Goal: Information Seeking & Learning: Learn about a topic

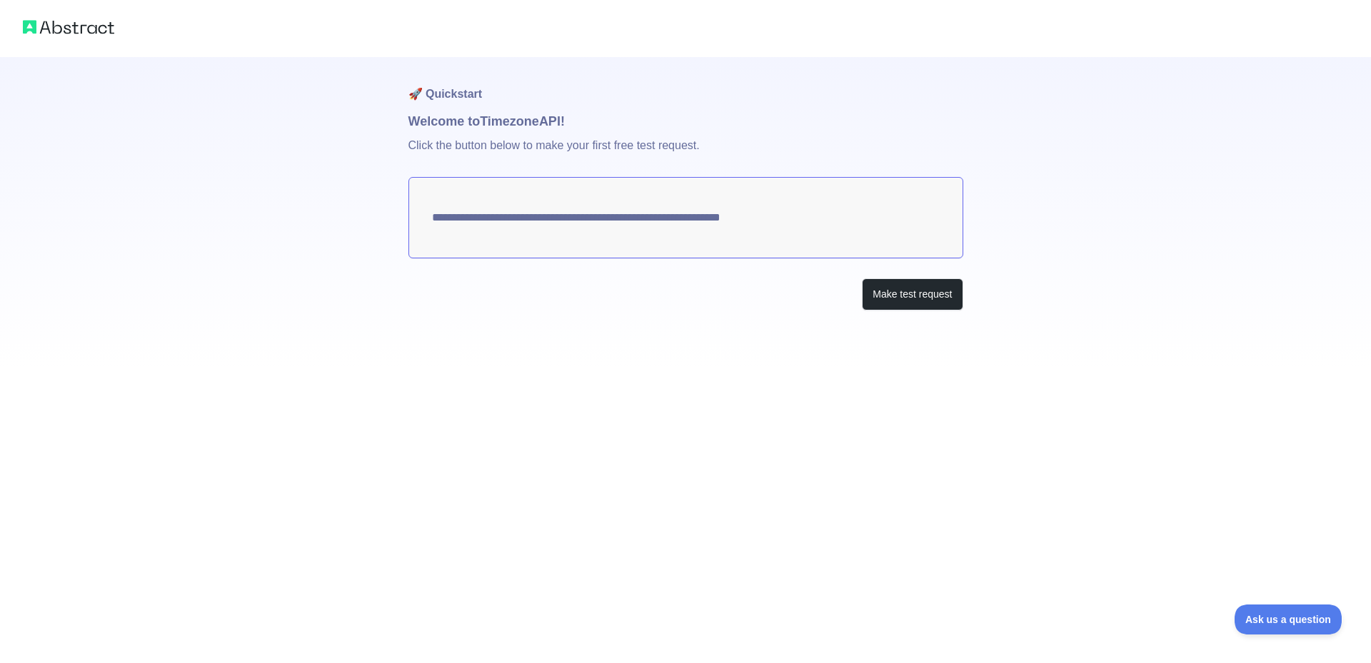
click at [699, 221] on textarea "**********" at bounding box center [685, 217] width 555 height 81
click at [907, 301] on button "Make test request" at bounding box center [912, 294] width 101 height 32
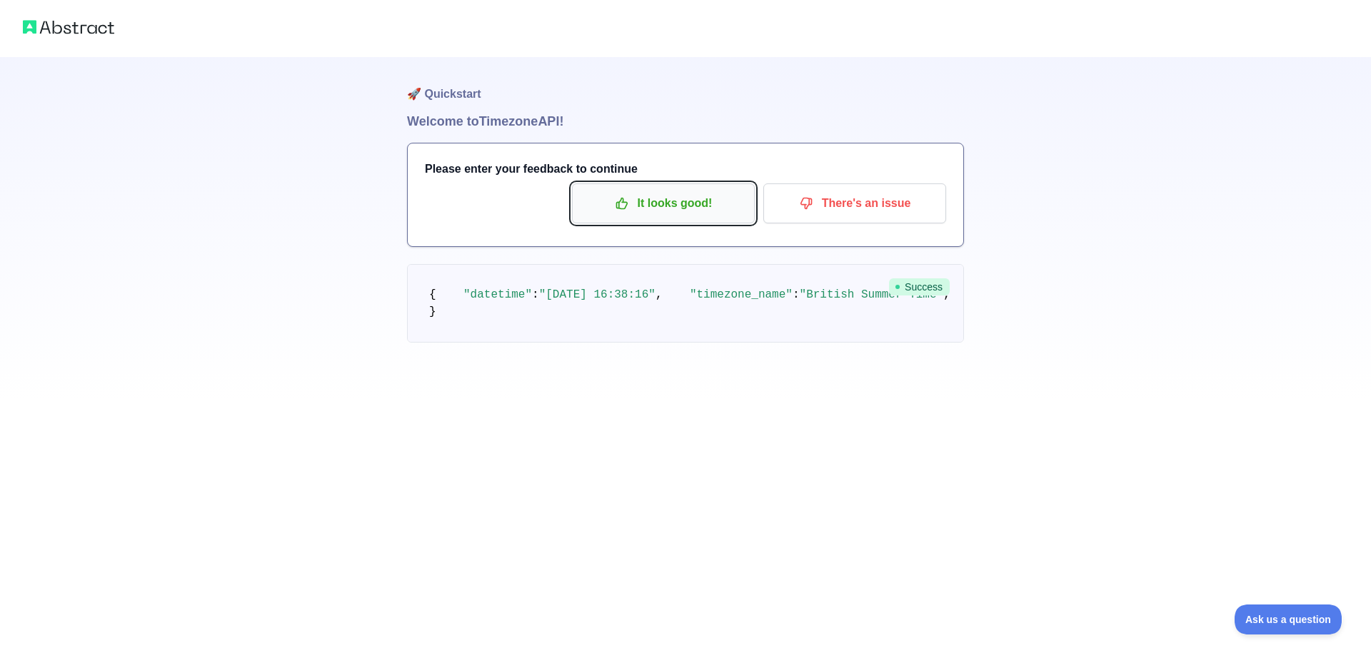
click at [624, 208] on icon "button" at bounding box center [621, 203] width 11 height 11
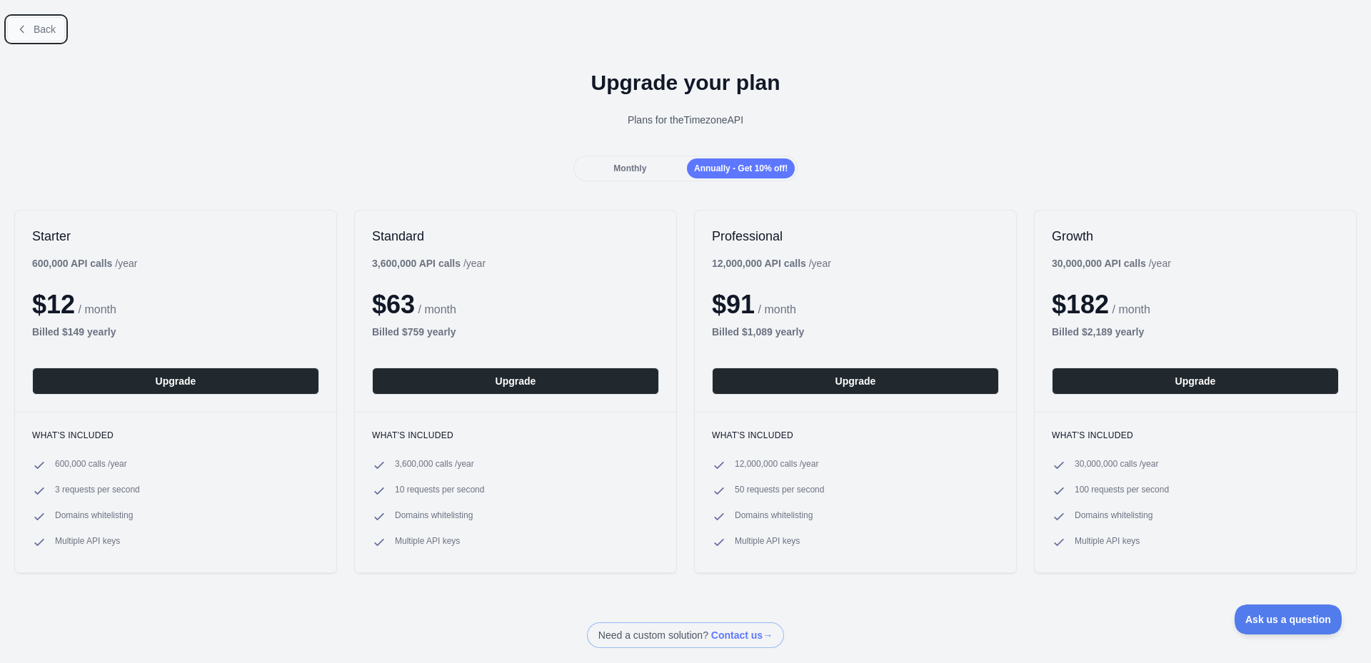
click at [44, 29] on span "Back" at bounding box center [45, 29] width 22 height 11
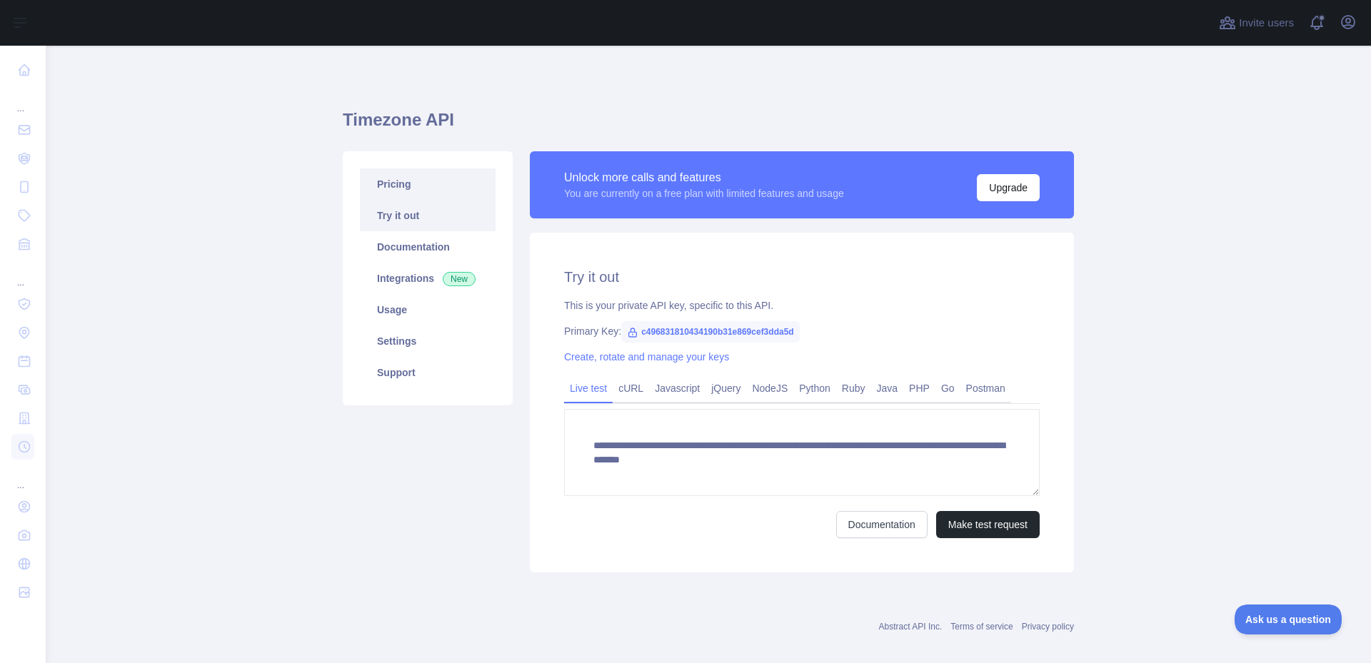
click at [410, 186] on link "Pricing" at bounding box center [428, 184] width 136 height 31
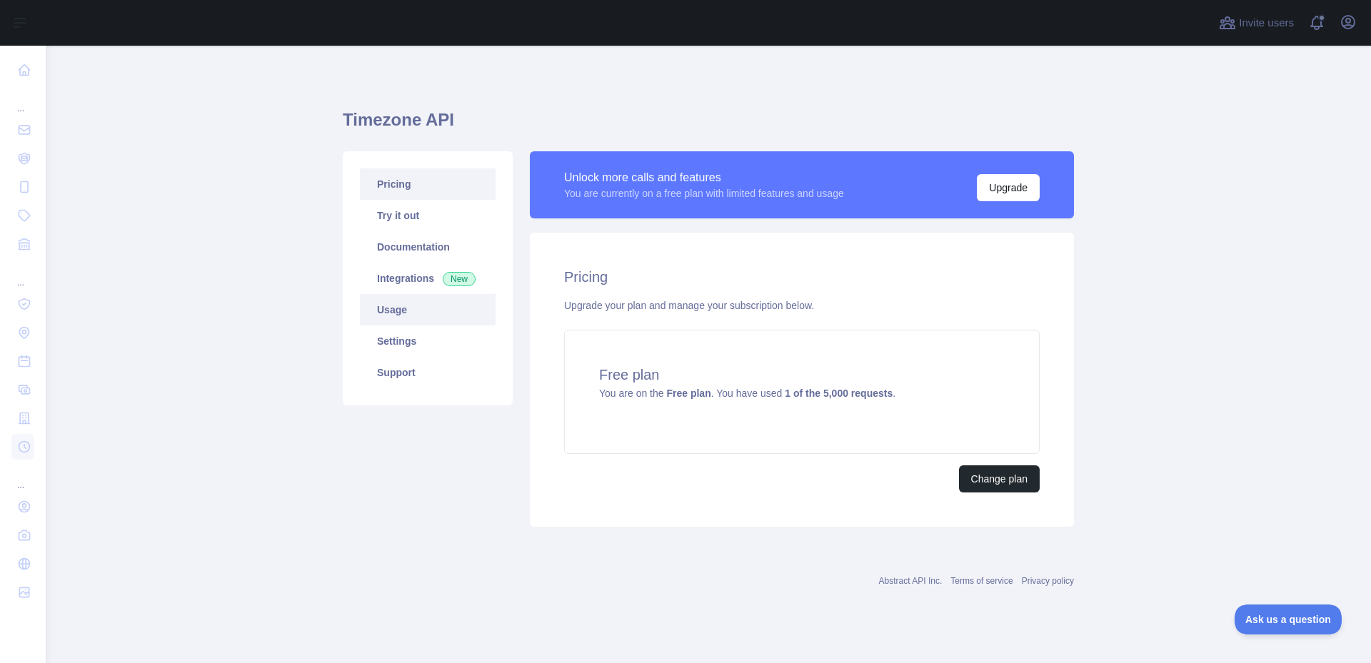
click at [387, 318] on link "Usage" at bounding box center [428, 309] width 136 height 31
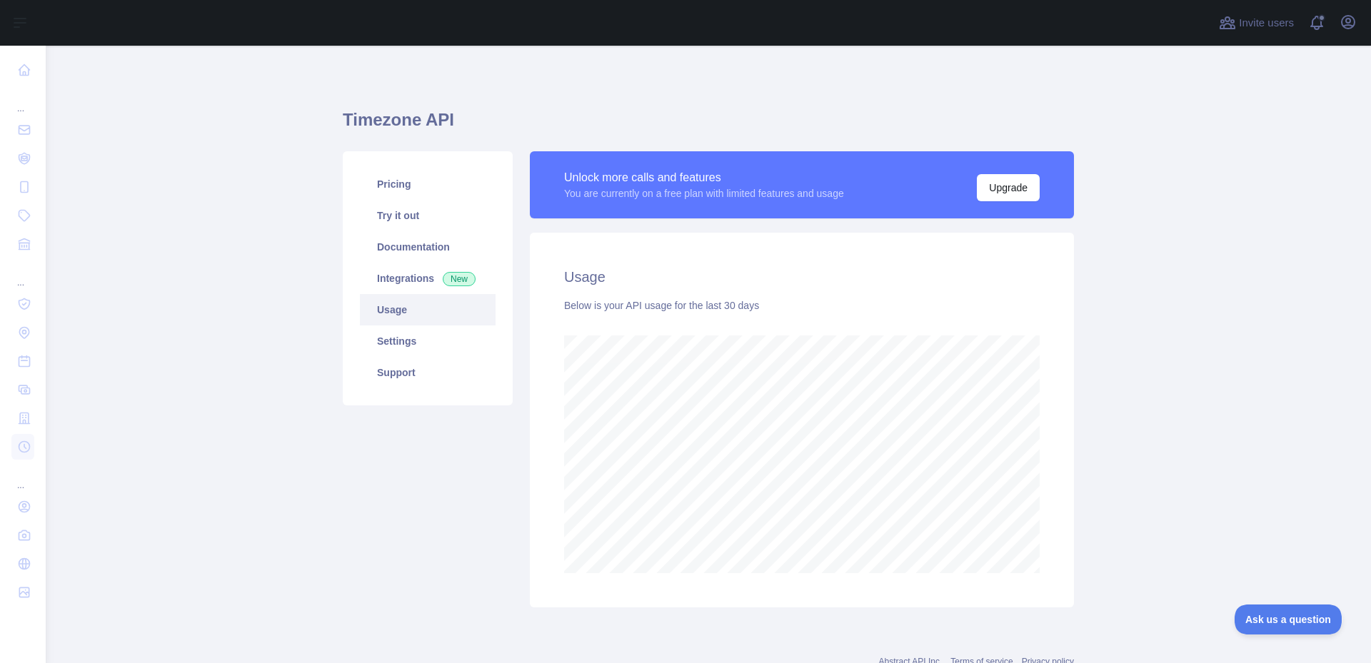
scroll to position [618, 1314]
click at [388, 286] on link "Integrations New" at bounding box center [428, 278] width 136 height 31
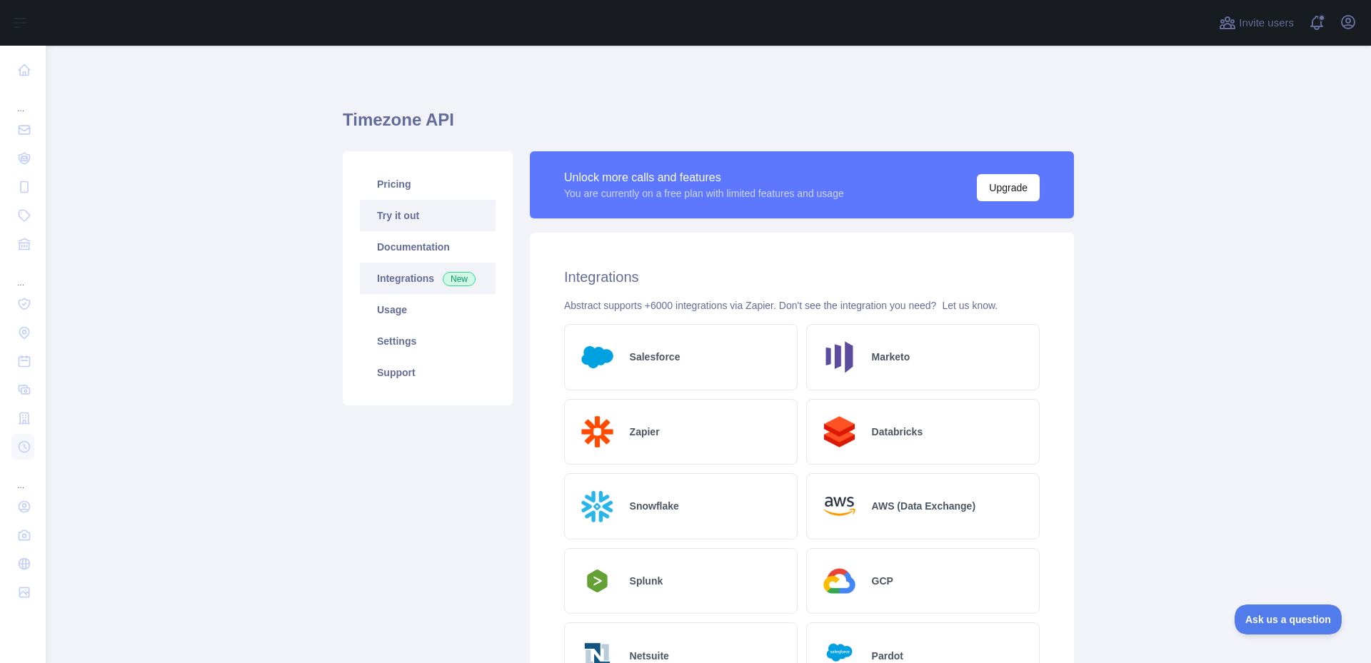
click at [393, 209] on link "Try it out" at bounding box center [428, 215] width 136 height 31
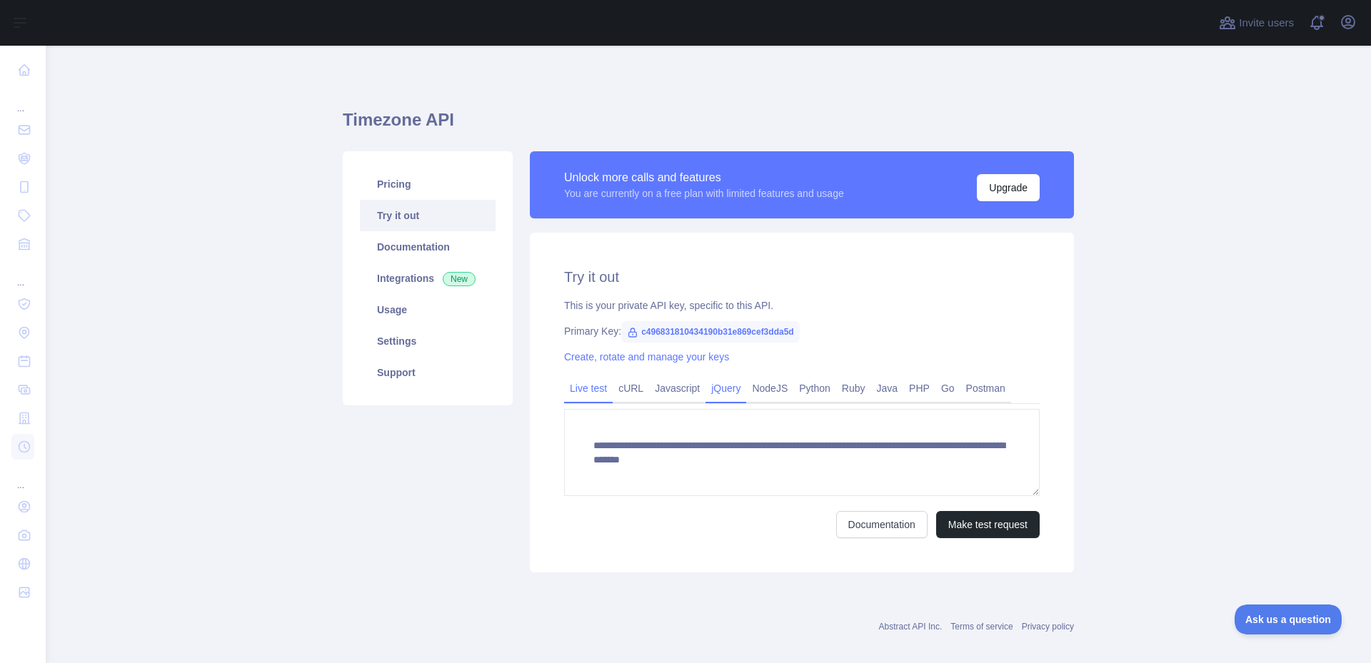
click at [711, 393] on link "jQuery" at bounding box center [725, 388] width 41 height 23
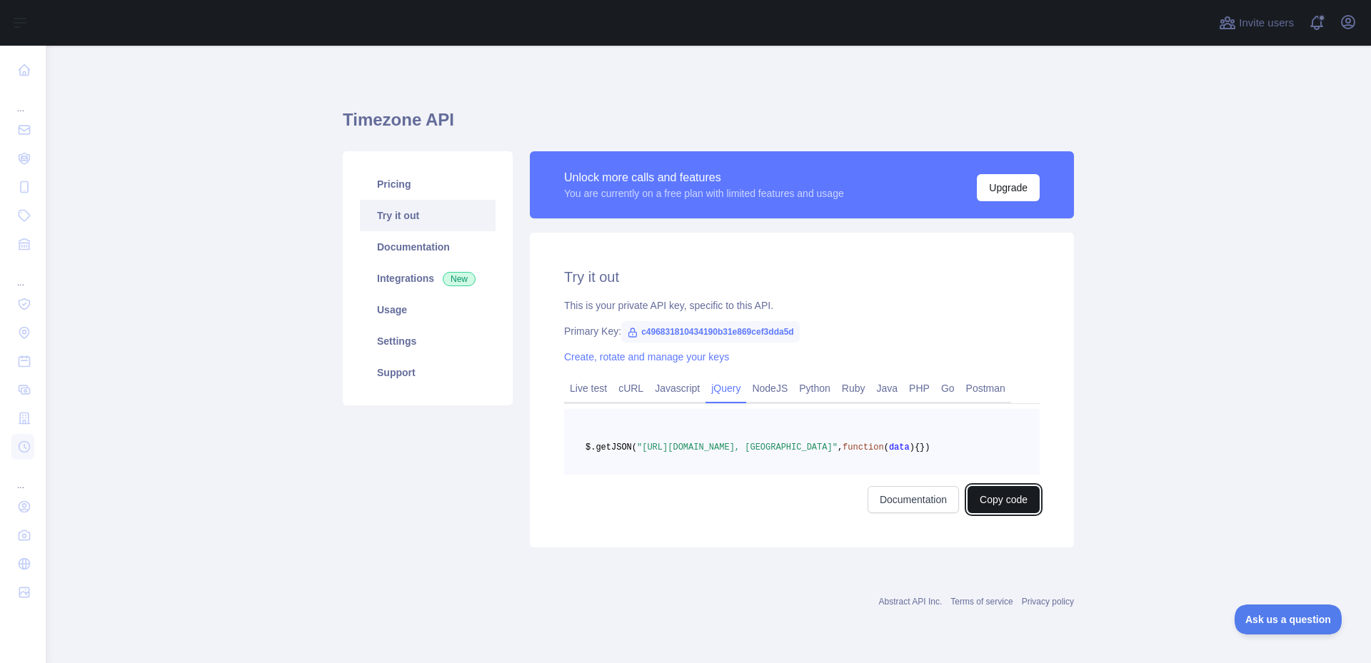
click at [1009, 513] on button "Copy code" at bounding box center [1003, 499] width 72 height 27
drag, startPoint x: 621, startPoint y: 461, endPoint x: 785, endPoint y: 458, distance: 163.5
click at [785, 453] on span ""[URL][DOMAIN_NAME], [GEOGRAPHIC_DATA]"" at bounding box center [737, 448] width 201 height 10
copy span "c496831810434190b31e869cef3dda5d"
click at [823, 453] on span ""[URL][DOMAIN_NAME], [GEOGRAPHIC_DATA]"" at bounding box center [737, 448] width 201 height 10
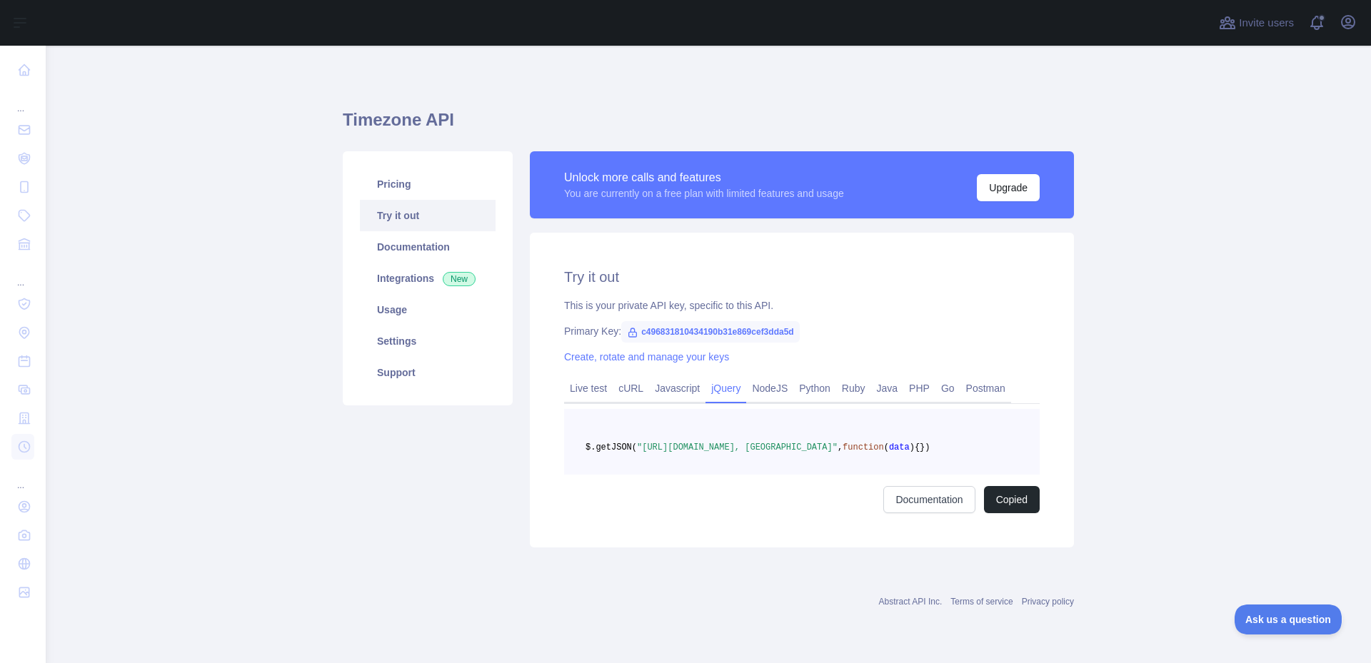
drag, startPoint x: 895, startPoint y: 456, endPoint x: 950, endPoint y: 460, distance: 55.1
click at [838, 453] on span ""[URL][DOMAIN_NAME], [GEOGRAPHIC_DATA]"" at bounding box center [737, 448] width 201 height 10
drag, startPoint x: 836, startPoint y: 459, endPoint x: 868, endPoint y: 456, distance: 31.5
click at [838, 453] on span ""[URL][DOMAIN_NAME], [GEOGRAPHIC_DATA]"" at bounding box center [737, 448] width 201 height 10
click at [377, 303] on link "Usage" at bounding box center [428, 309] width 136 height 31
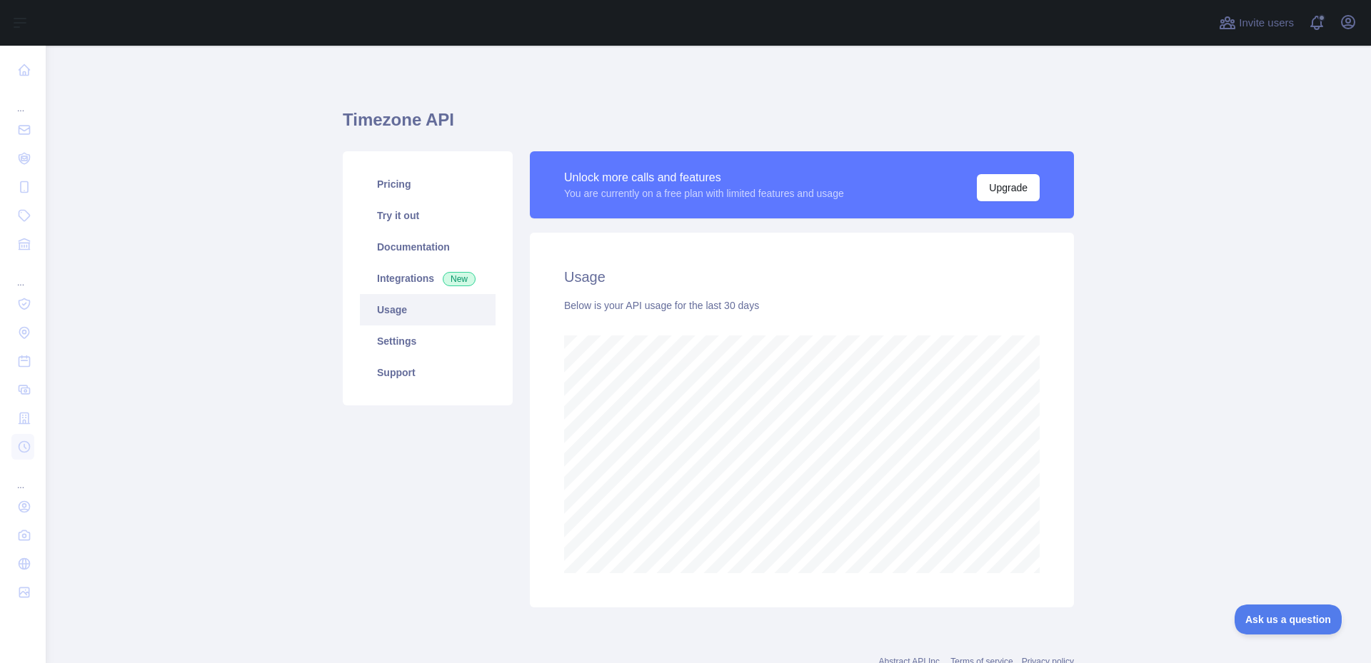
scroll to position [618, 1314]
click at [380, 342] on link "Settings" at bounding box center [428, 341] width 136 height 31
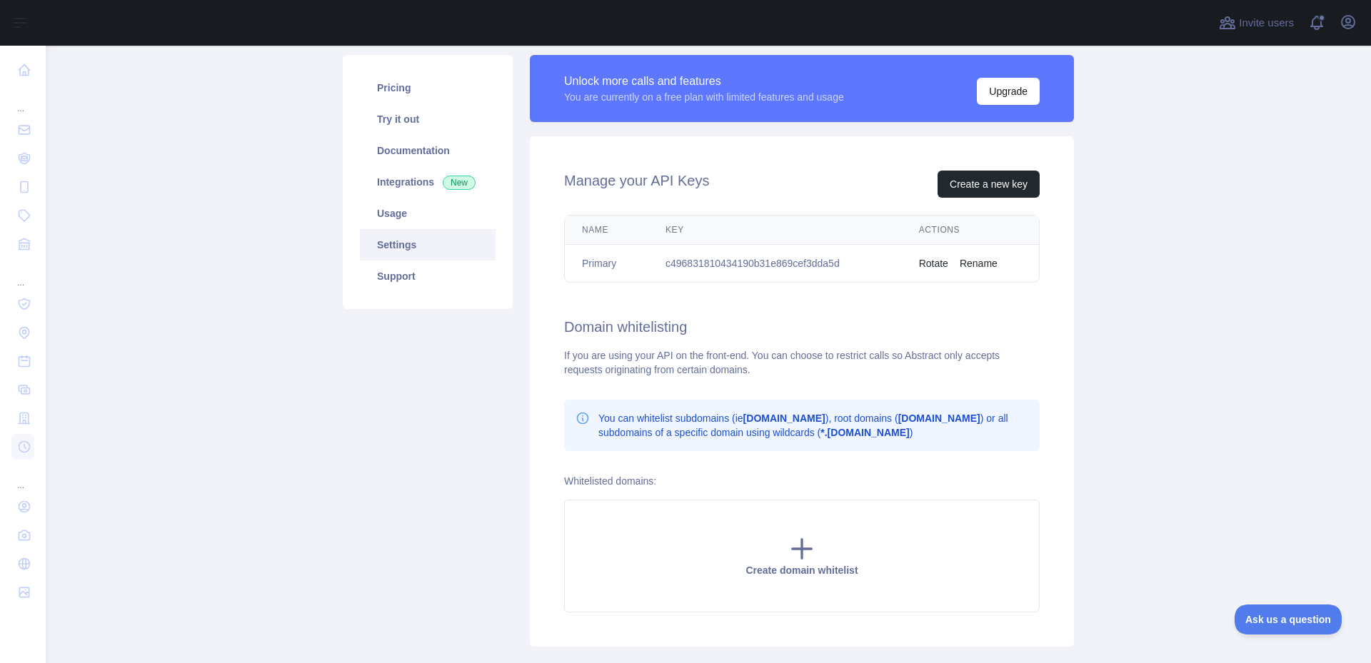
scroll to position [71, 0]
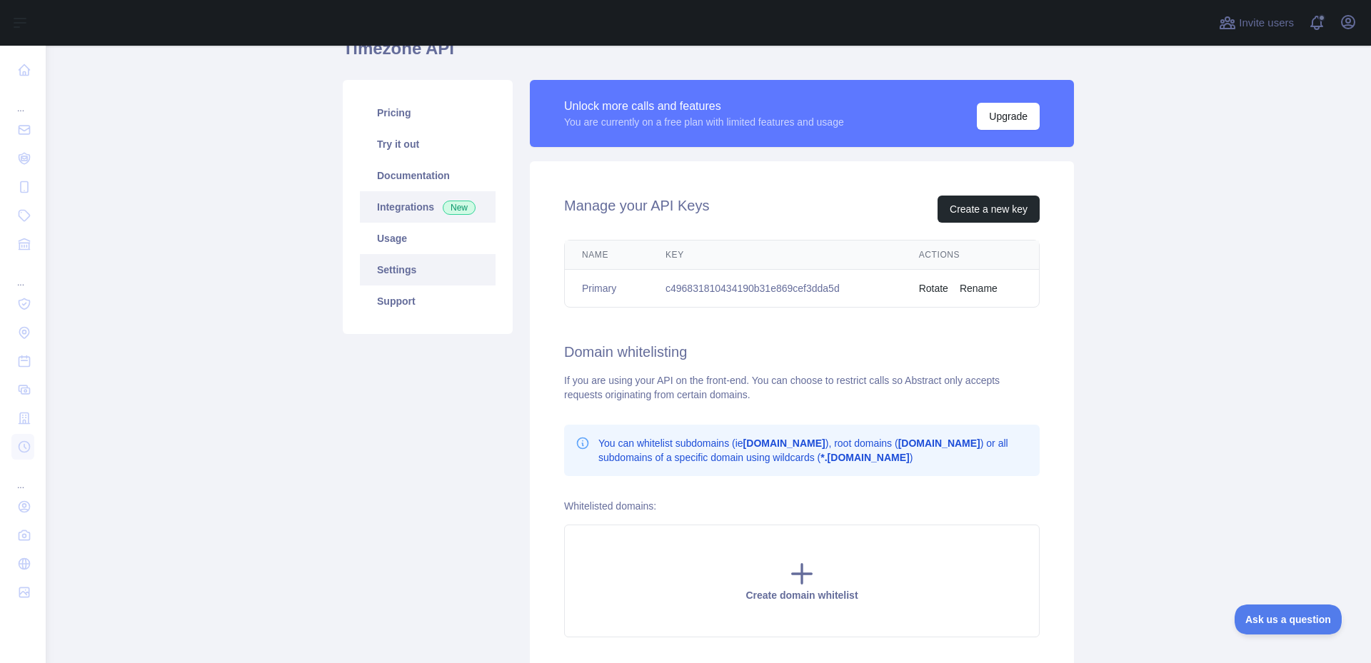
click at [385, 203] on link "Integrations New" at bounding box center [428, 206] width 136 height 31
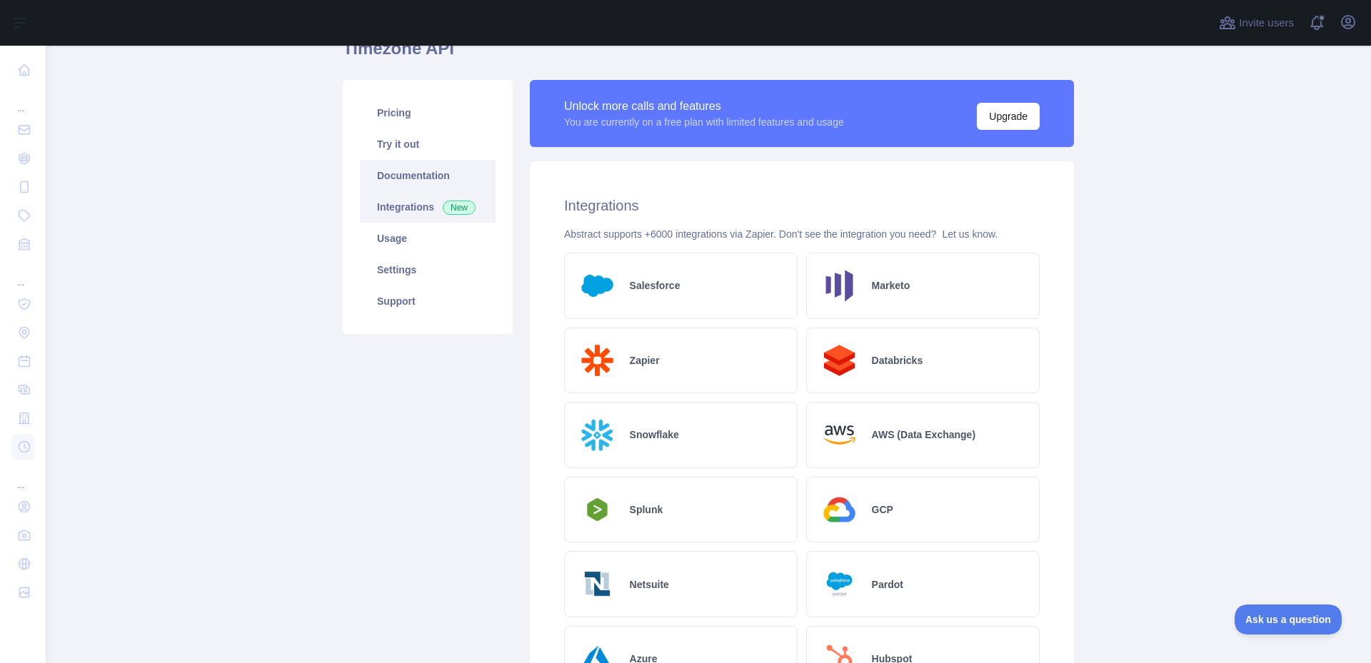
click at [386, 181] on link "Documentation" at bounding box center [428, 175] width 136 height 31
